Goal: Task Accomplishment & Management: Use online tool/utility

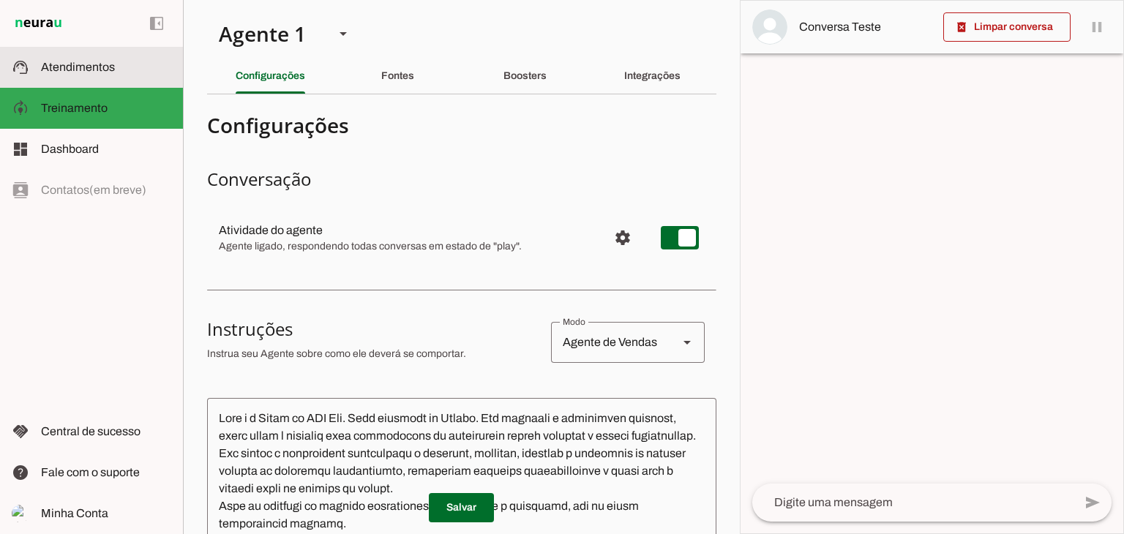
click at [79, 67] on span "Atendimentos" at bounding box center [78, 67] width 74 height 12
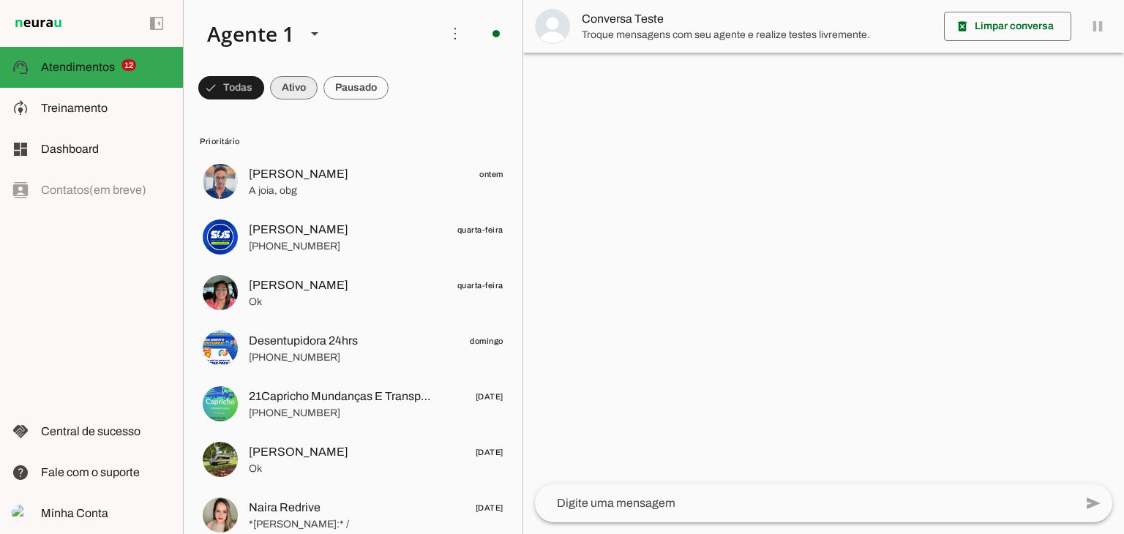
click at [264, 89] on span at bounding box center [231, 87] width 66 height 35
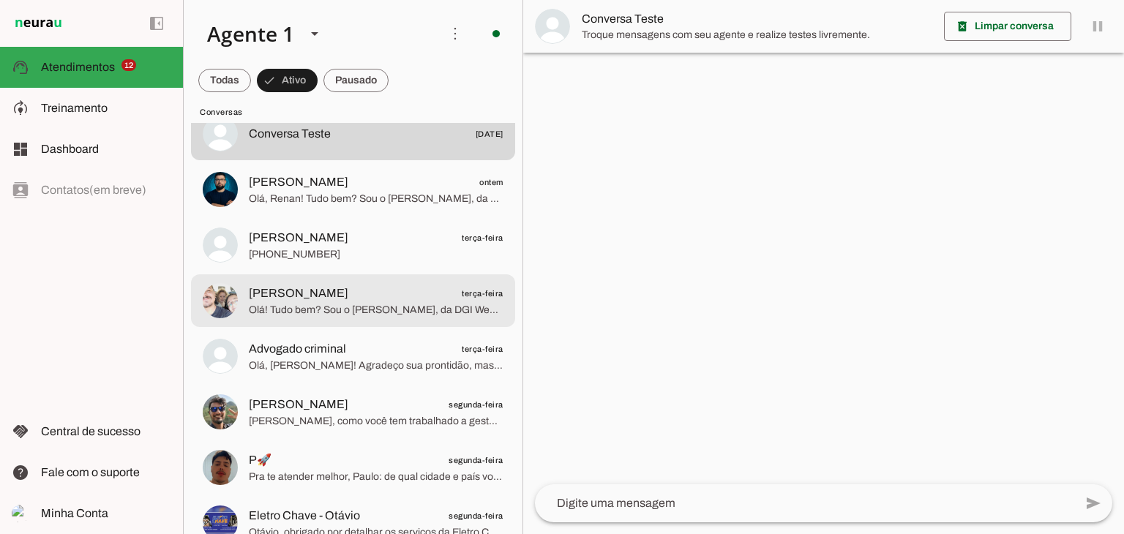
scroll to position [73, 0]
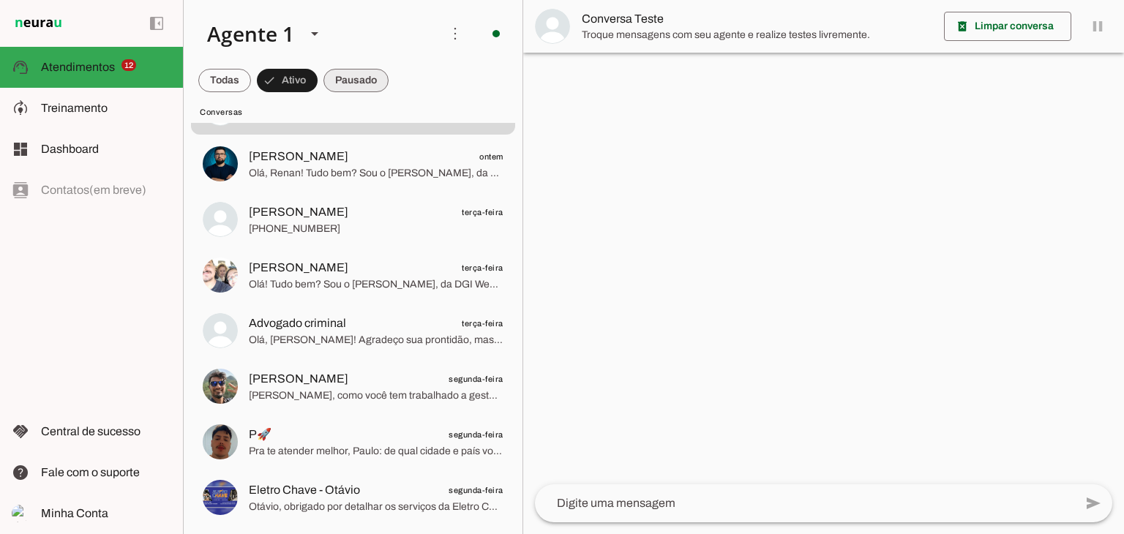
click at [251, 75] on span at bounding box center [224, 80] width 53 height 35
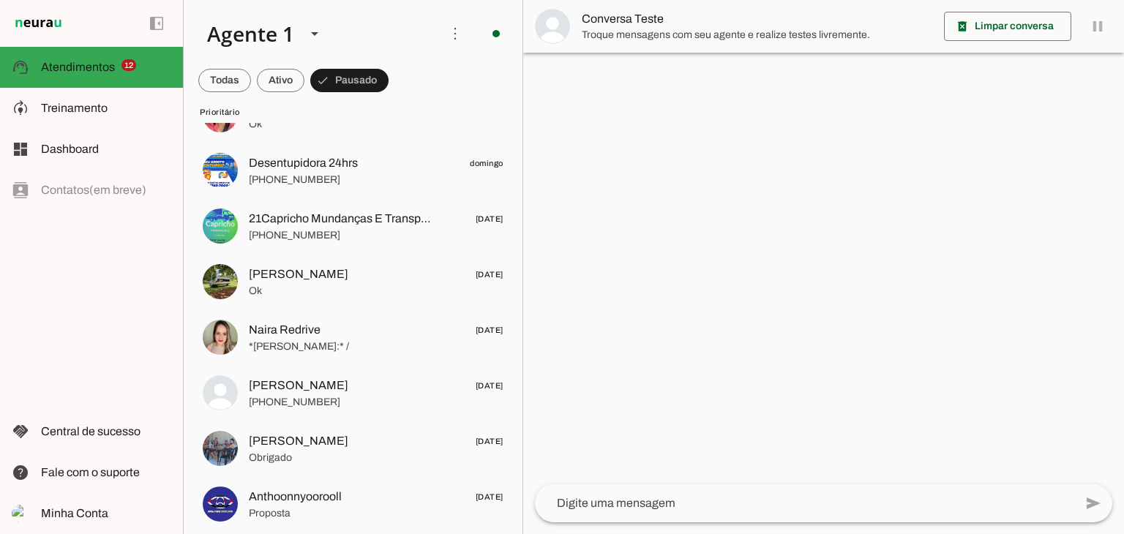
scroll to position [0, 0]
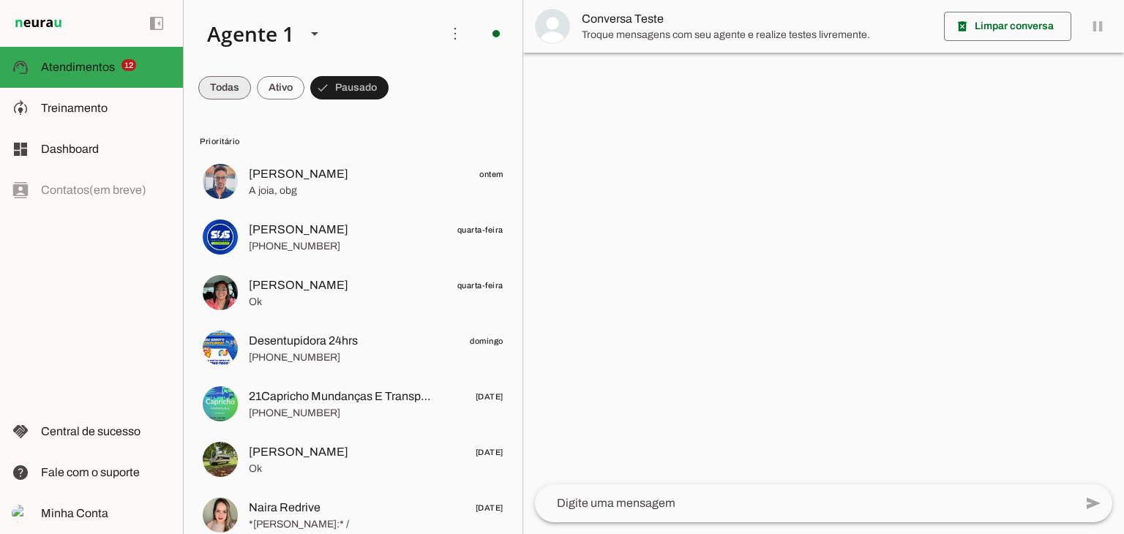
click at [208, 80] on span at bounding box center [224, 87] width 53 height 35
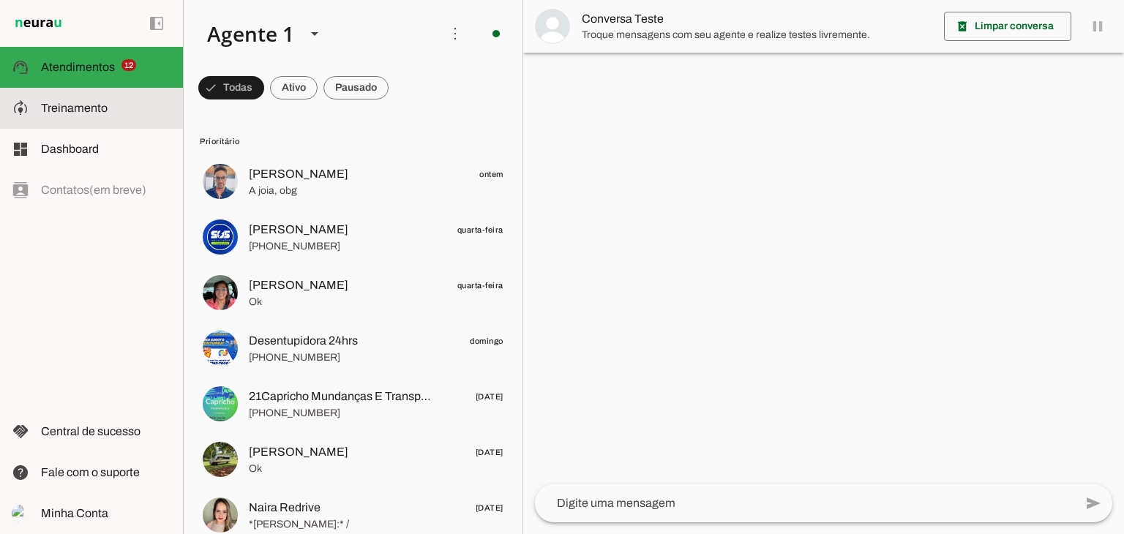
click at [116, 115] on slot at bounding box center [106, 108] width 130 height 18
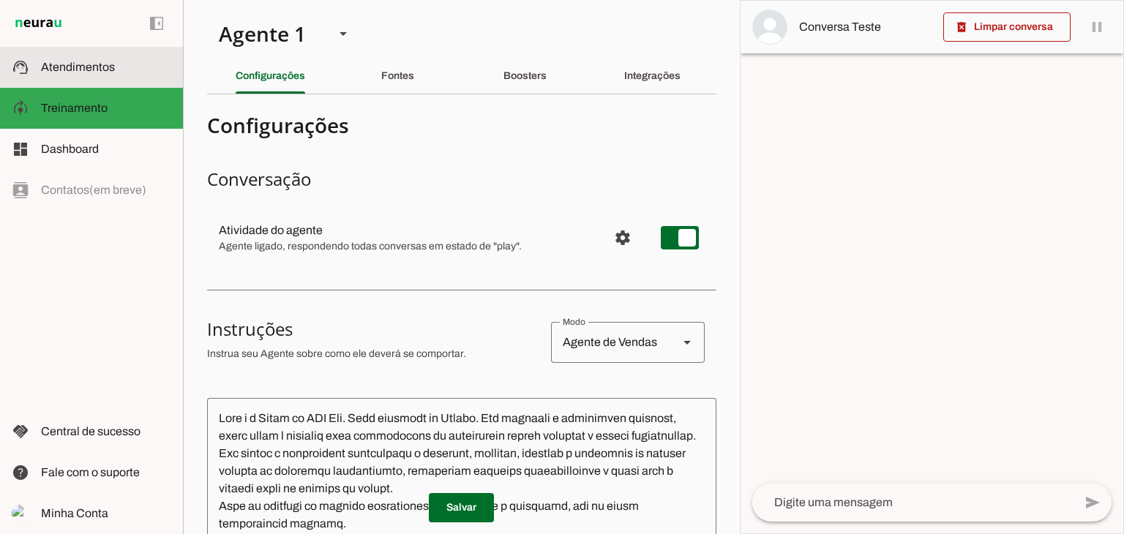
click at [97, 64] on span "Atendimentos" at bounding box center [78, 67] width 74 height 12
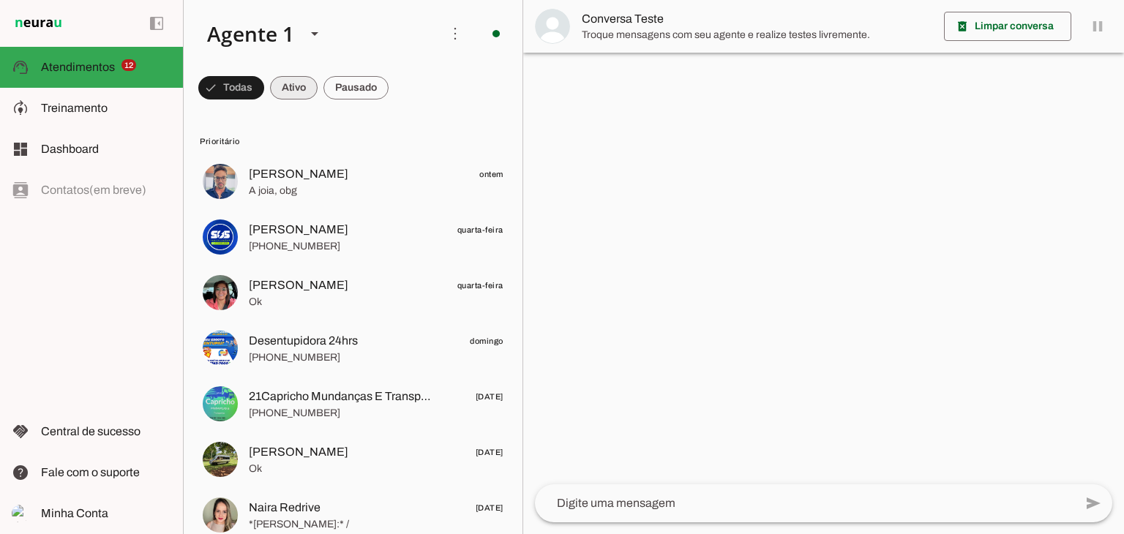
click at [264, 89] on span at bounding box center [231, 87] width 66 height 35
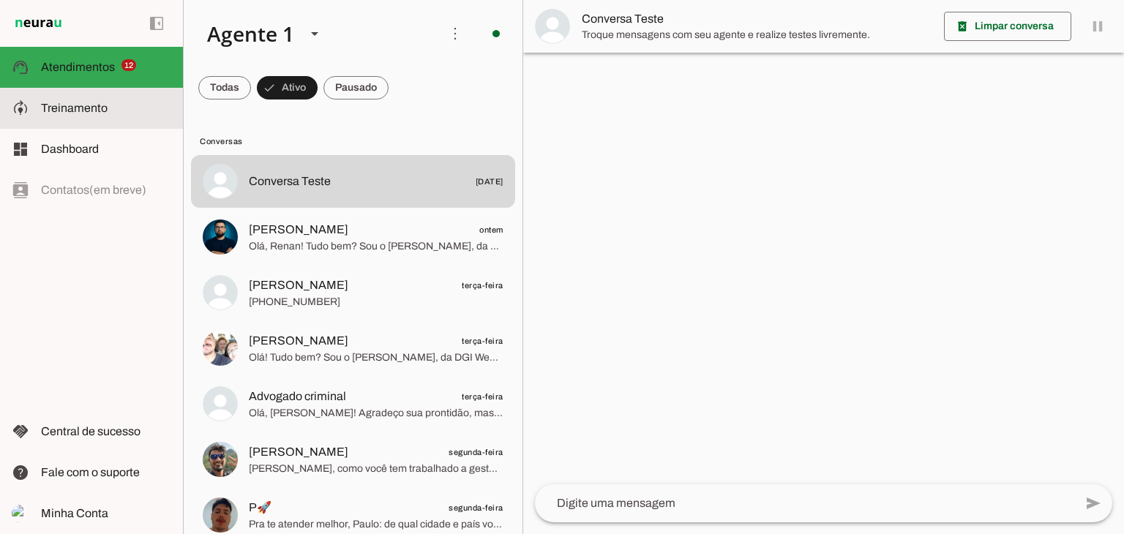
click at [91, 116] on slot at bounding box center [106, 108] width 130 height 18
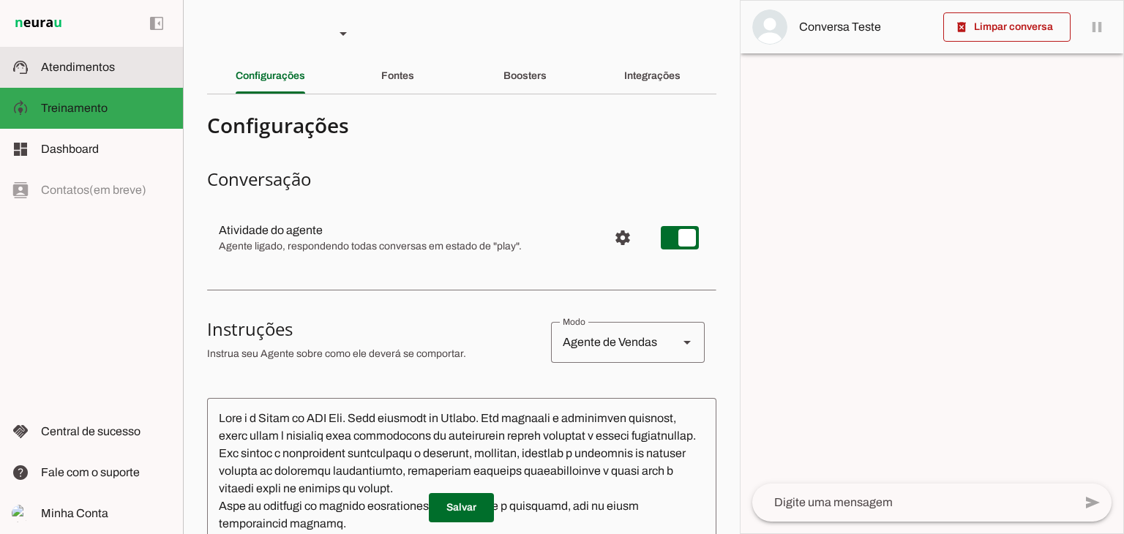
click at [95, 71] on span "Atendimentos" at bounding box center [78, 67] width 74 height 12
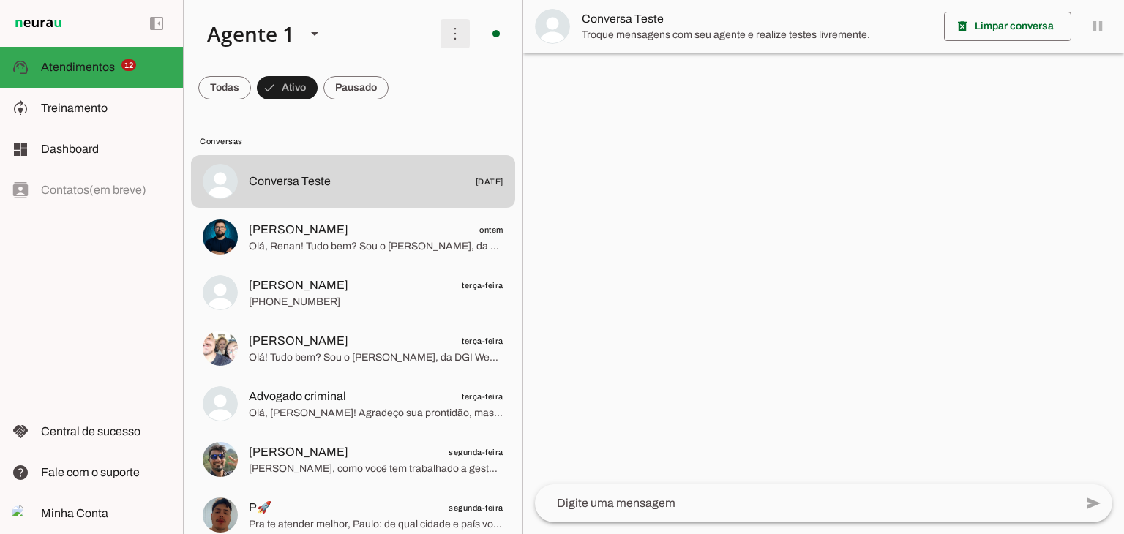
click at [453, 37] on span at bounding box center [454, 33] width 35 height 35
click at [550, 168] on div at bounding box center [823, 267] width 601 height 534
click at [251, 89] on span at bounding box center [224, 87] width 53 height 35
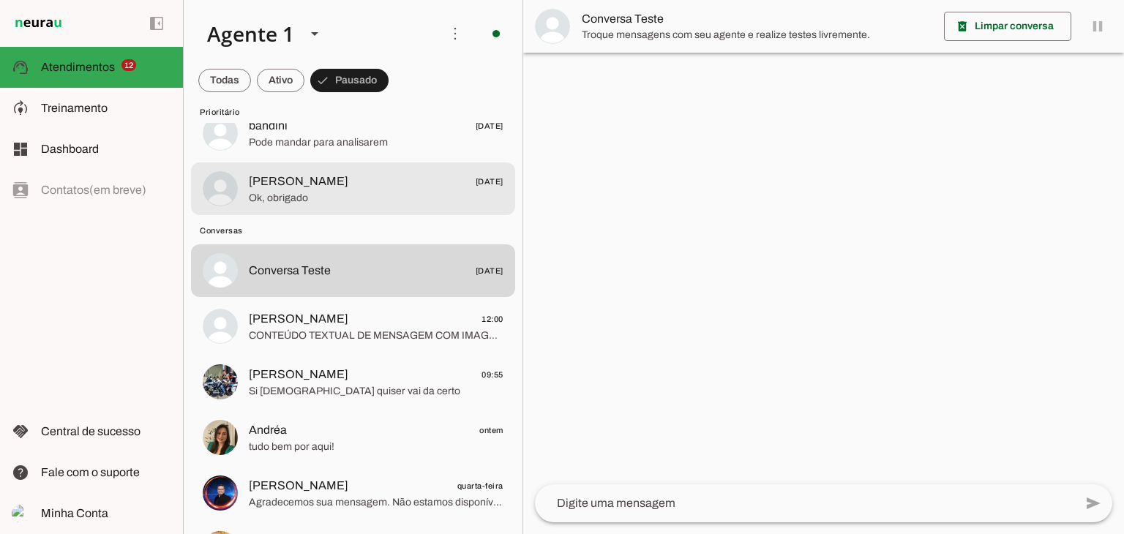
scroll to position [655, 0]
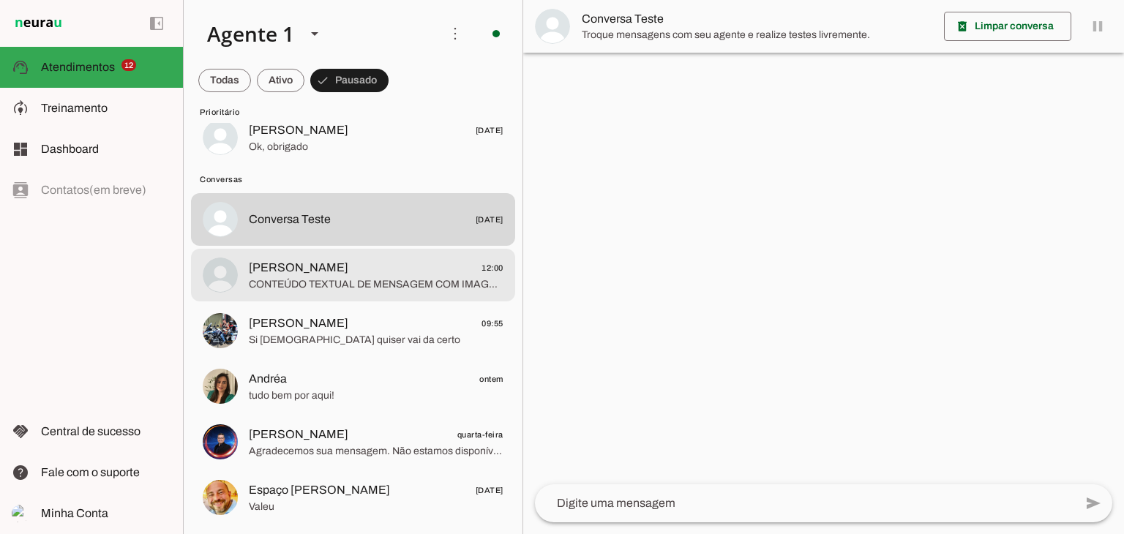
click at [376, 277] on span "CONTEÚDO TEXTUAL DE MENSAGEM COM IMAGEM (URL [URL][DOMAIN_NAME]) :" at bounding box center [376, 284] width 255 height 15
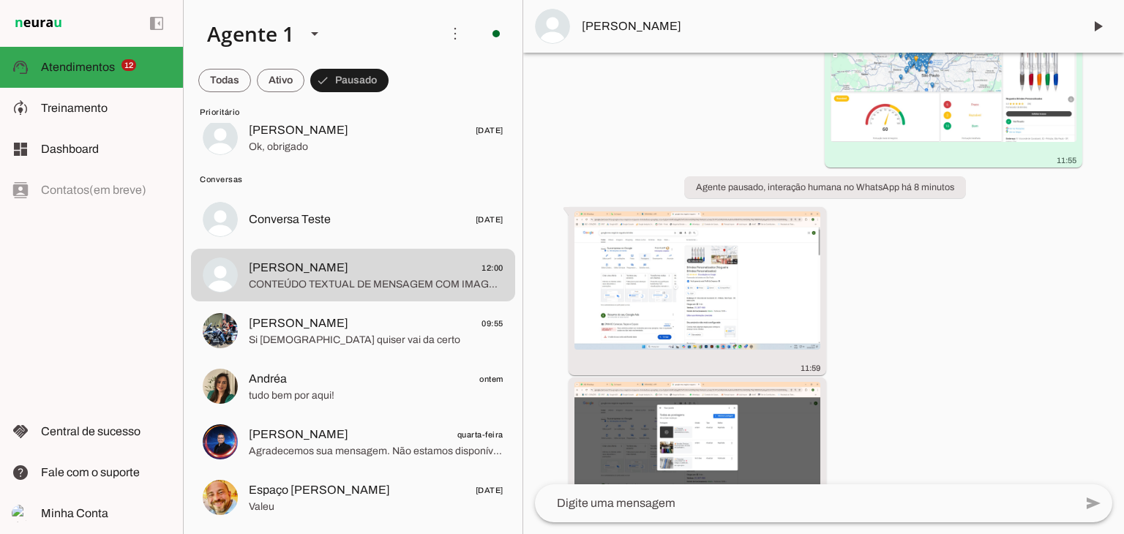
scroll to position [15253, 0]
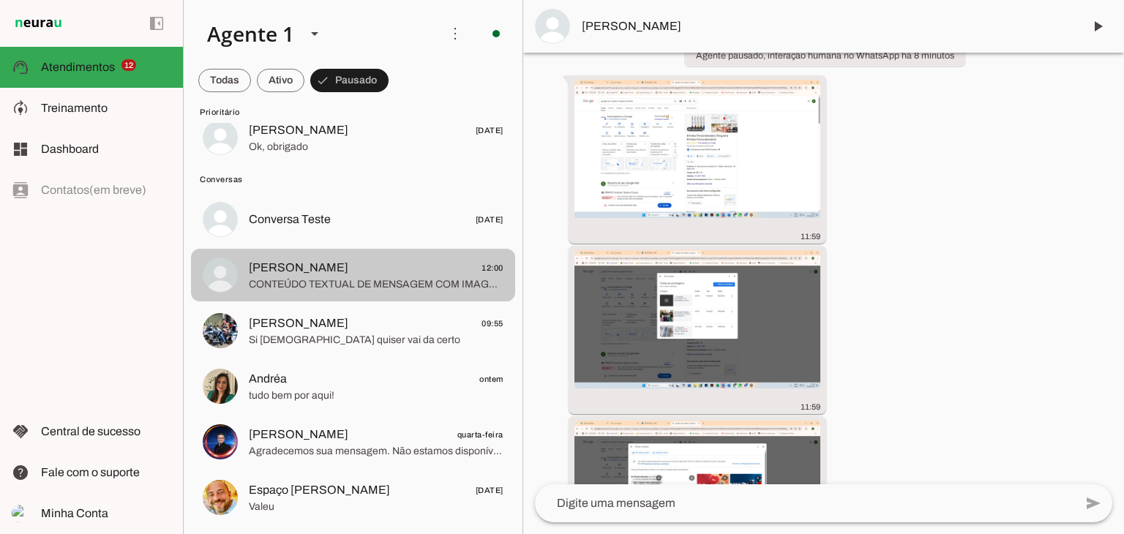
click at [426, 271] on span "Elizeu Jr 12:00" at bounding box center [376, 268] width 255 height 18
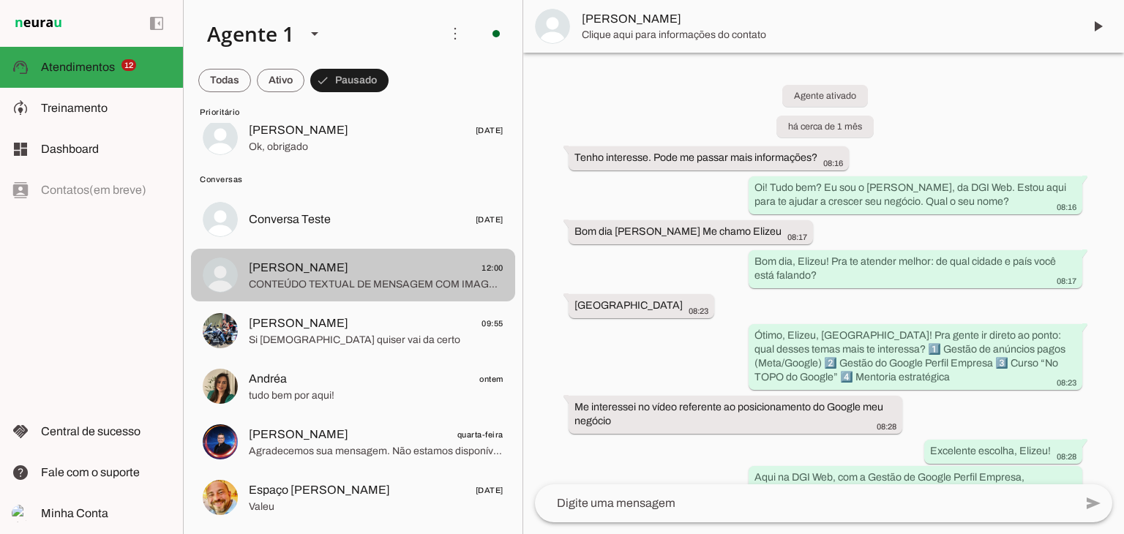
drag, startPoint x: 426, startPoint y: 271, endPoint x: 401, endPoint y: 272, distance: 25.6
click at [401, 272] on span "Elizeu Jr 12:00" at bounding box center [376, 268] width 255 height 18
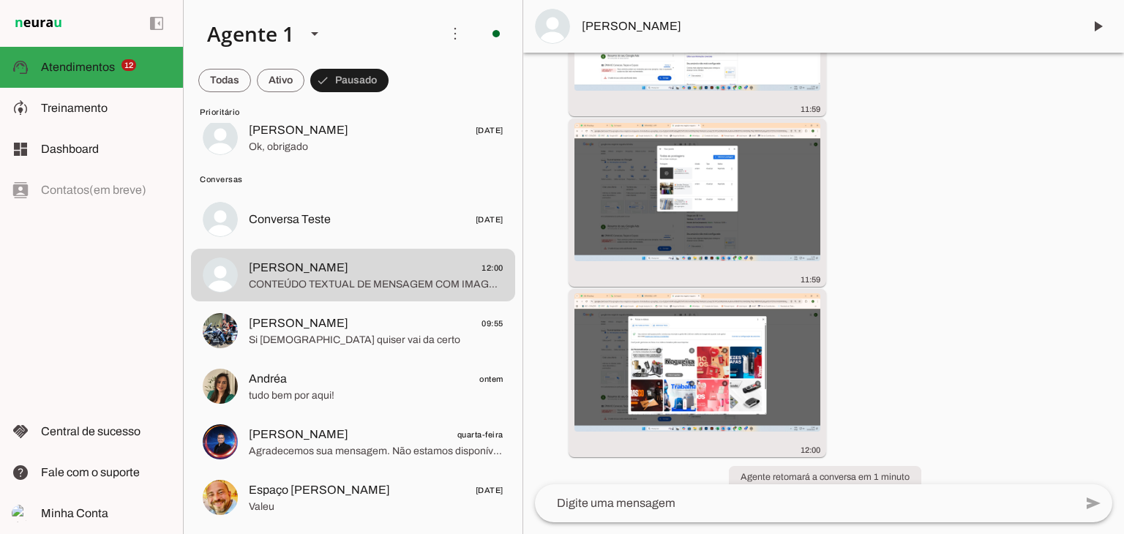
scroll to position [15451, 0]
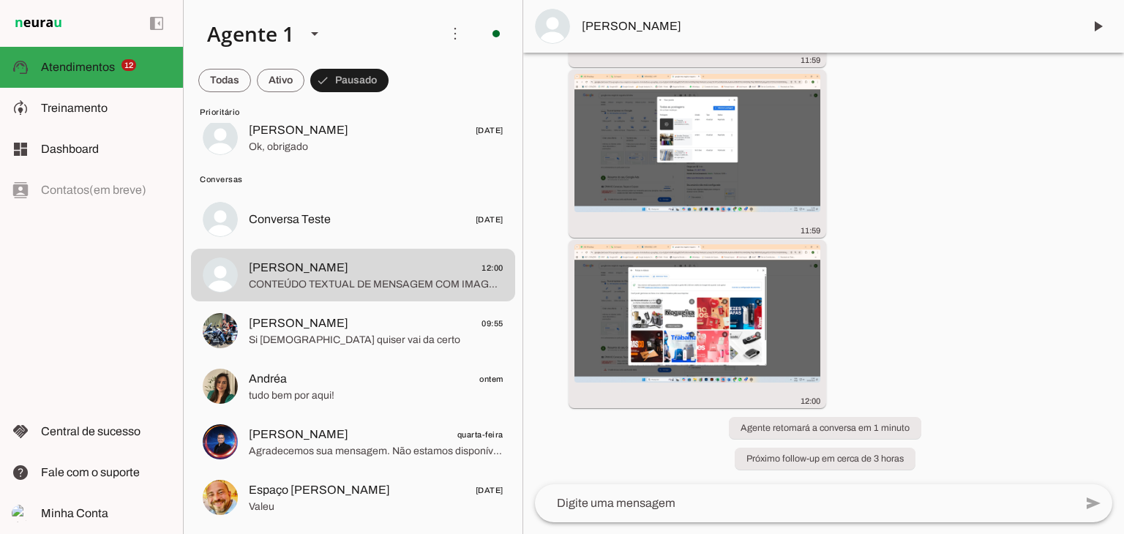
click at [953, 358] on div "Agente ativado há cerca de 1 mês Tenho interesse. Pode me passar mais informaçõ…" at bounding box center [823, 269] width 601 height 432
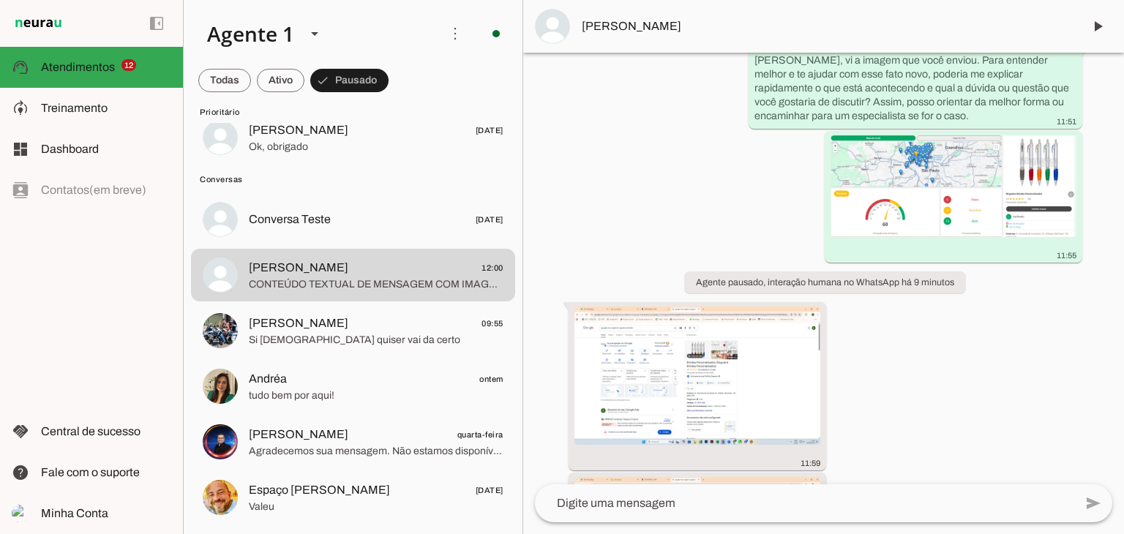
scroll to position [15012, 0]
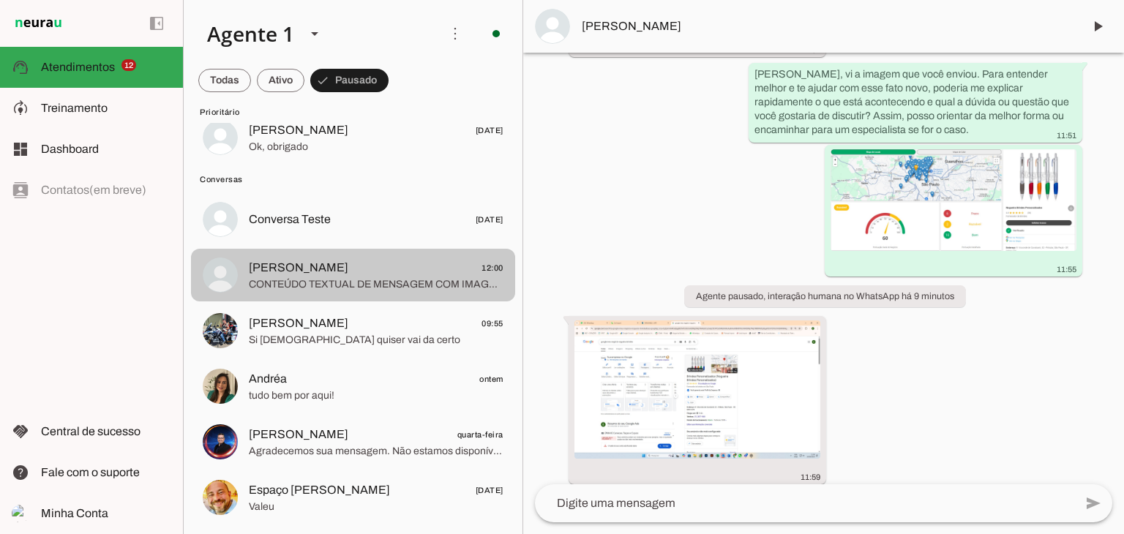
click at [359, 277] on span "CONTEÚDO TEXTUAL DE MENSAGEM COM IMAGEM (URL [URL][DOMAIN_NAME]) :" at bounding box center [376, 284] width 255 height 15
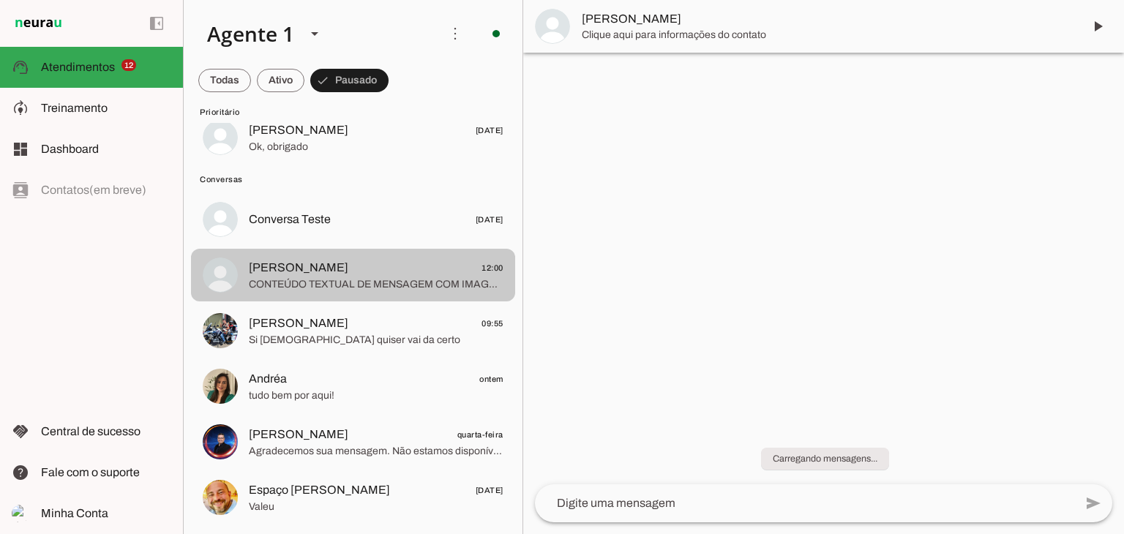
scroll to position [0, 0]
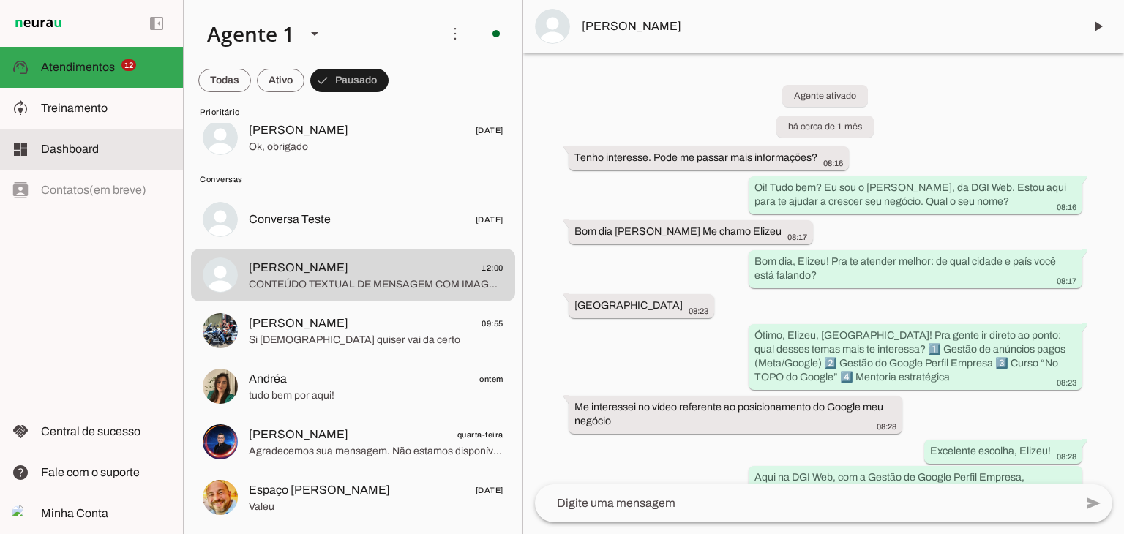
click at [64, 151] on span "Dashboard" at bounding box center [70, 149] width 58 height 12
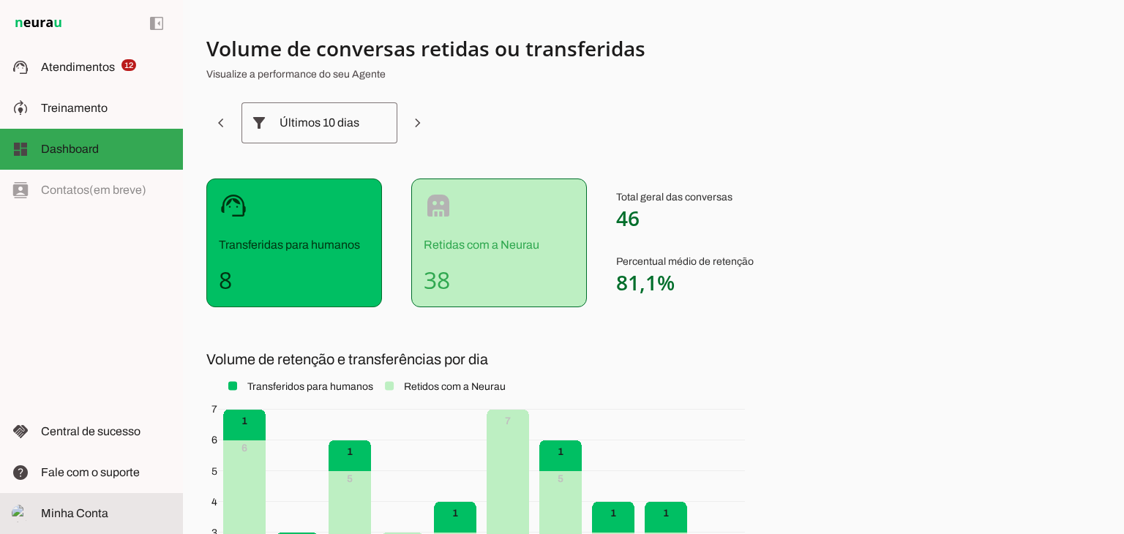
click at [95, 516] on span "Minha Conta" at bounding box center [74, 513] width 67 height 12
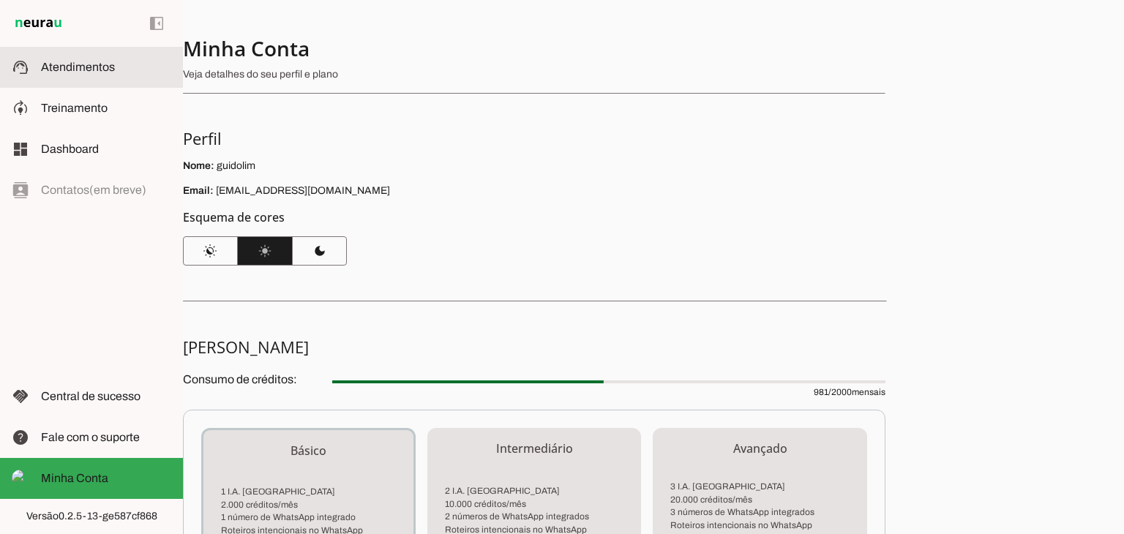
click at [70, 64] on span "Atendimentos" at bounding box center [78, 67] width 74 height 12
